Goal: Task Accomplishment & Management: Manage account settings

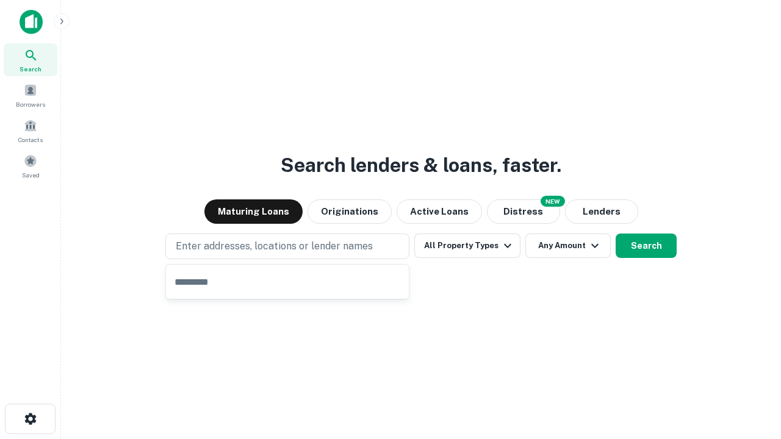
type input "**********"
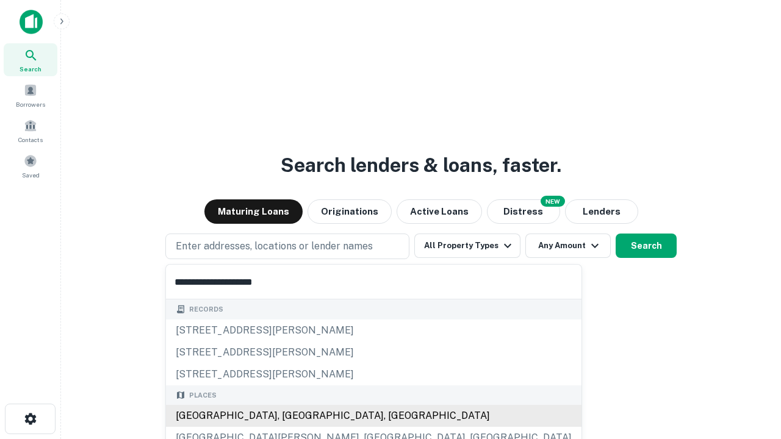
click at [292, 416] on div "Santa Monica, CA, USA" at bounding box center [374, 416] width 416 height 22
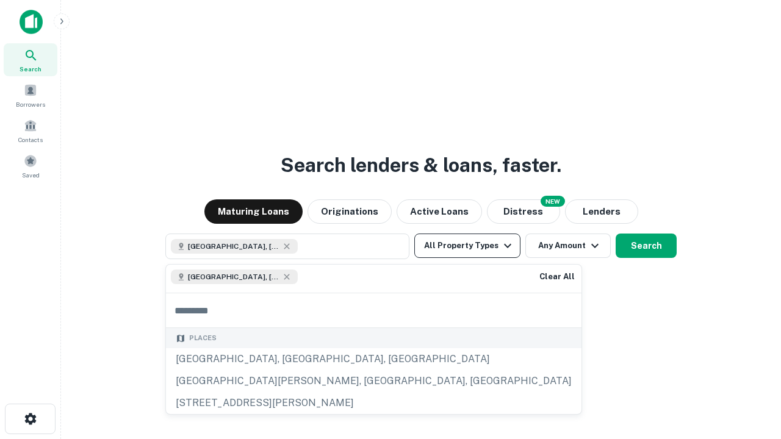
click at [468, 246] on button "All Property Types" at bounding box center [467, 246] width 106 height 24
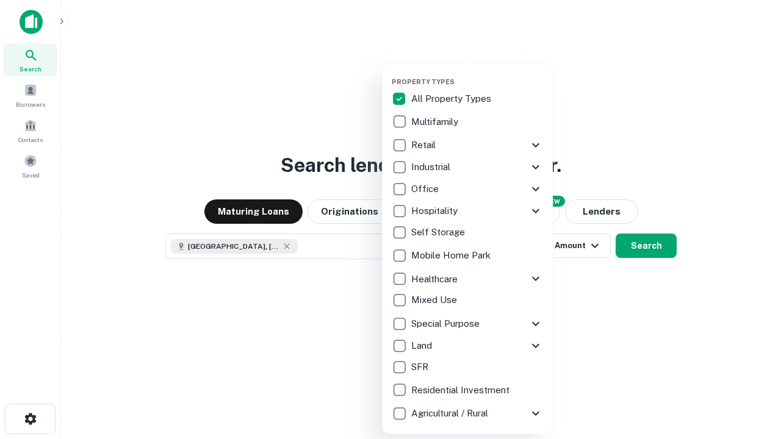
click at [477, 74] on button "button" at bounding box center [477, 74] width 171 height 1
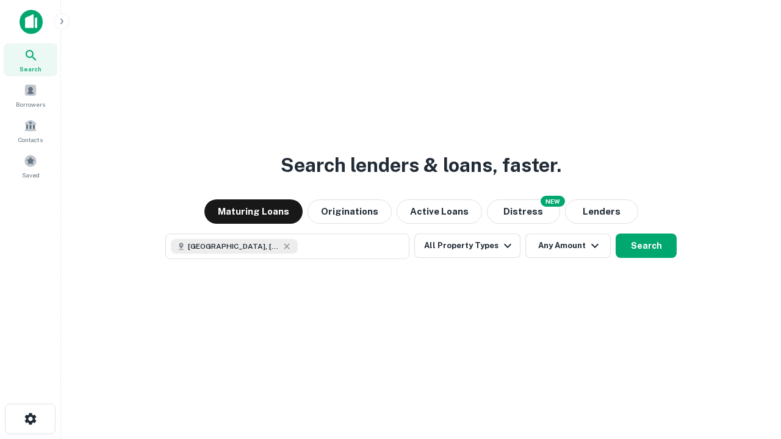
scroll to position [20, 0]
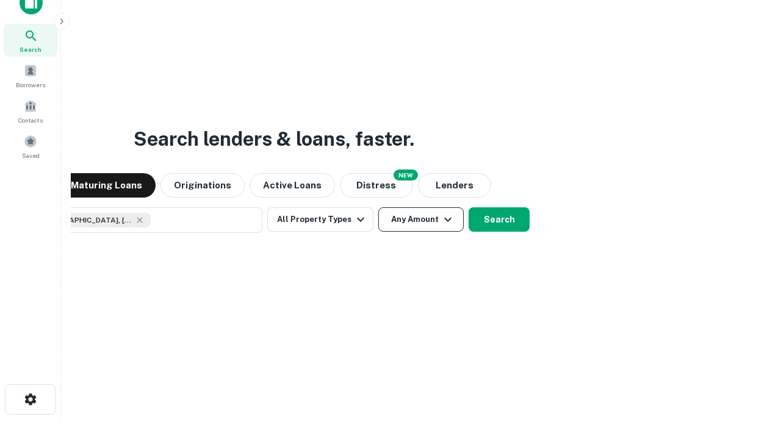
click at [378, 208] on button "Any Amount" at bounding box center [420, 220] width 85 height 24
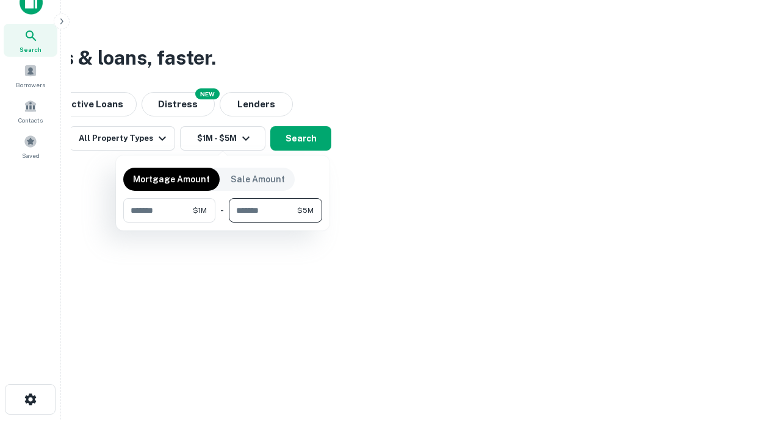
type input "*******"
click at [223, 223] on button "button" at bounding box center [222, 223] width 199 height 1
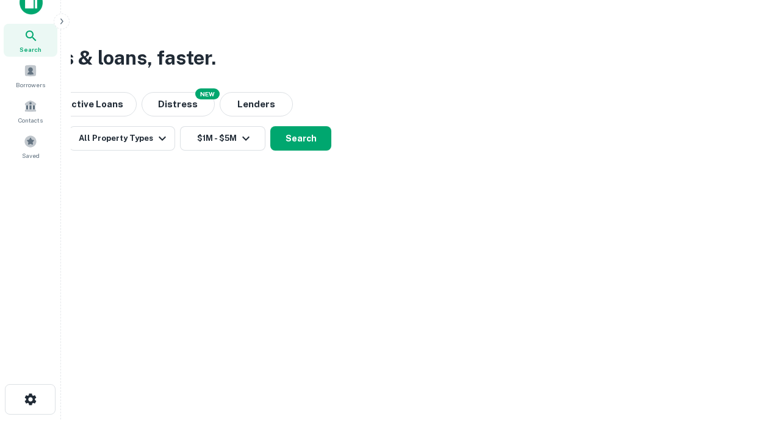
scroll to position [20, 0]
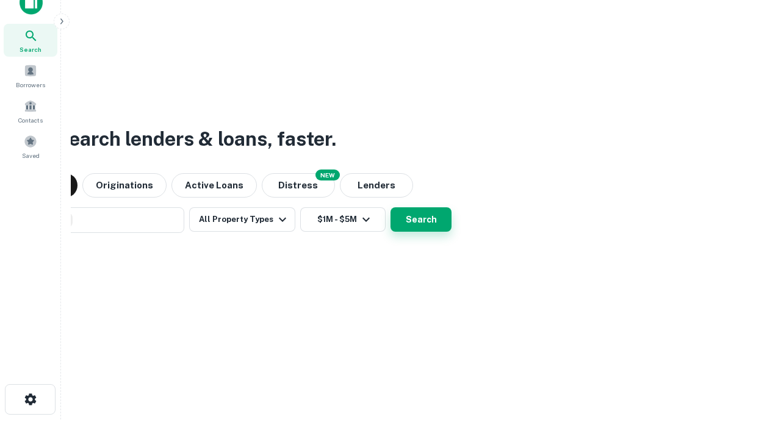
click at [391, 208] on button "Search" at bounding box center [421, 220] width 61 height 24
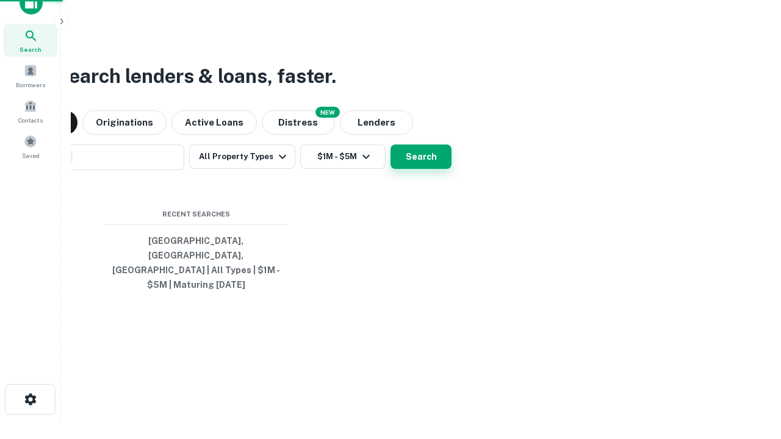
scroll to position [40, 345]
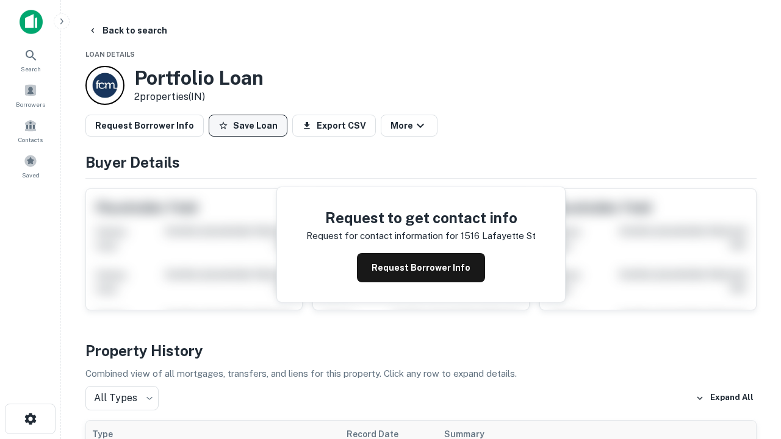
click at [248, 126] on button "Save Loan" at bounding box center [248, 126] width 79 height 22
click at [251, 126] on button "Loan Saved" at bounding box center [251, 126] width 84 height 22
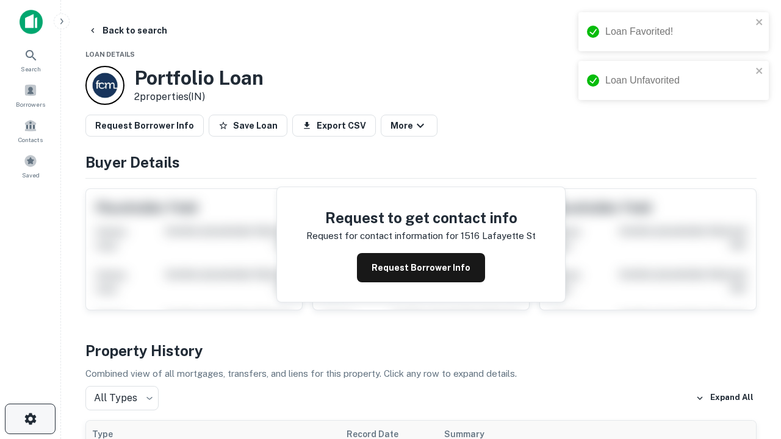
click at [30, 419] on icon "button" at bounding box center [30, 419] width 15 height 15
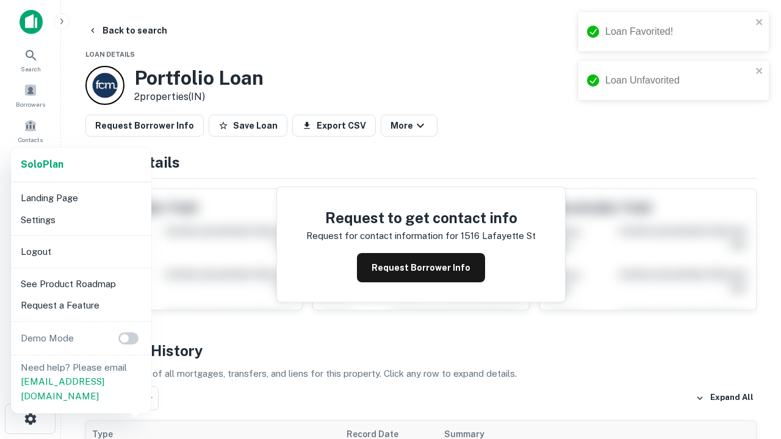
click at [81, 251] on li "Logout" at bounding box center [81, 252] width 131 height 22
